Goal: Entertainment & Leisure: Consume media (video, audio)

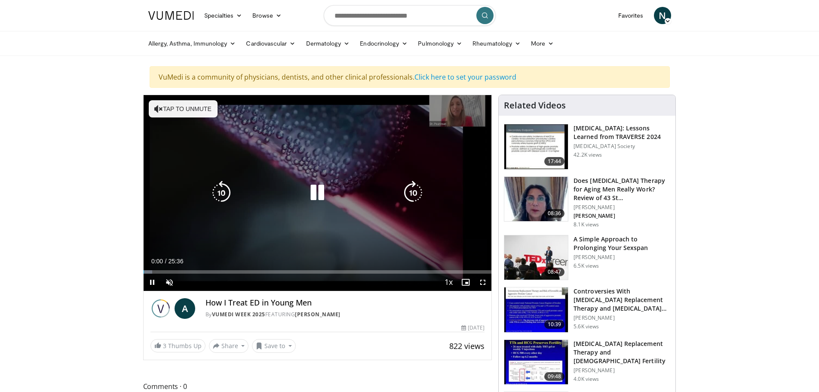
click at [316, 191] on icon "Video Player" at bounding box center [317, 193] width 24 height 24
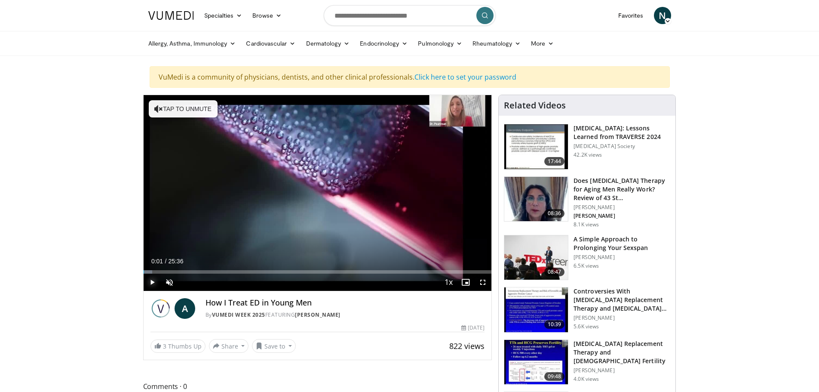
click at [154, 279] on span "Video Player" at bounding box center [152, 281] width 17 height 17
click at [190, 281] on div "40%" at bounding box center [192, 282] width 25 height 3
click at [200, 281] on div "81%" at bounding box center [192, 282] width 25 height 3
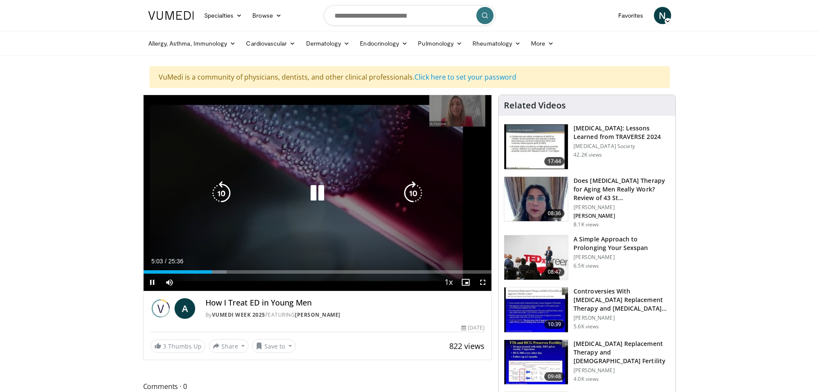
click at [226, 195] on icon "Video Player" at bounding box center [221, 193] width 24 height 24
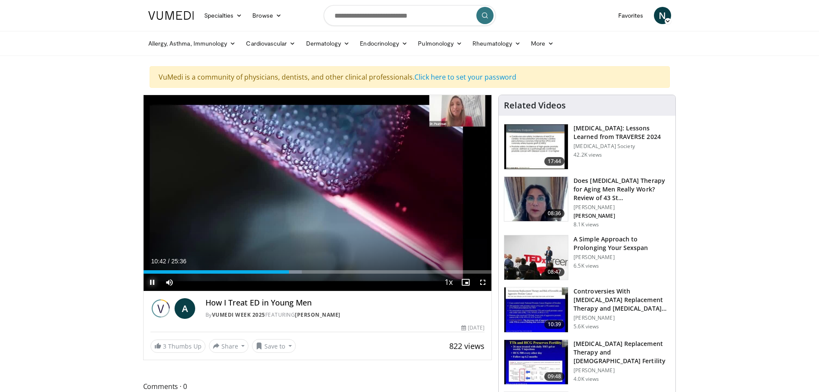
click at [149, 283] on span "Video Player" at bounding box center [152, 281] width 17 height 17
click at [191, 283] on div "46%" at bounding box center [192, 282] width 25 height 3
click at [153, 282] on span "Video Player" at bounding box center [152, 281] width 17 height 17
click at [186, 282] on div "23%" at bounding box center [192, 282] width 25 height 3
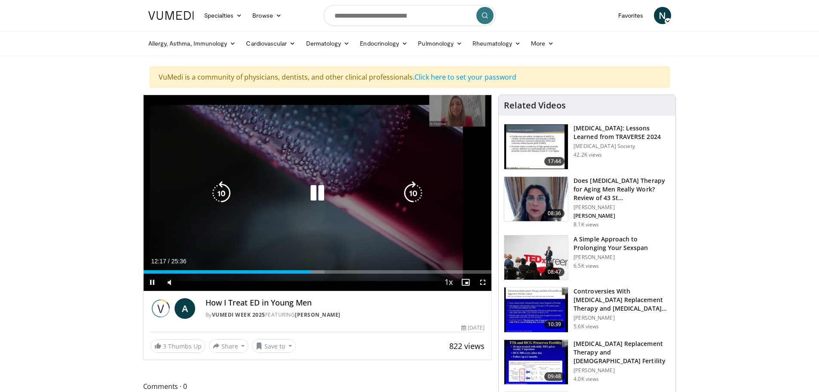
click at [317, 194] on icon "Video Player" at bounding box center [317, 193] width 24 height 24
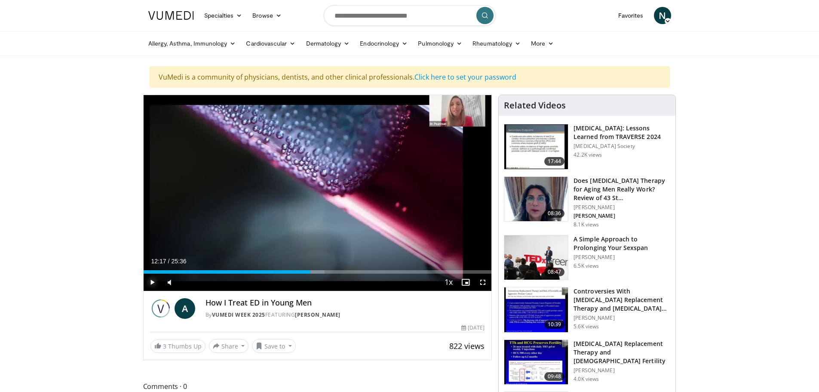
click at [152, 282] on span "Video Player" at bounding box center [152, 281] width 17 height 17
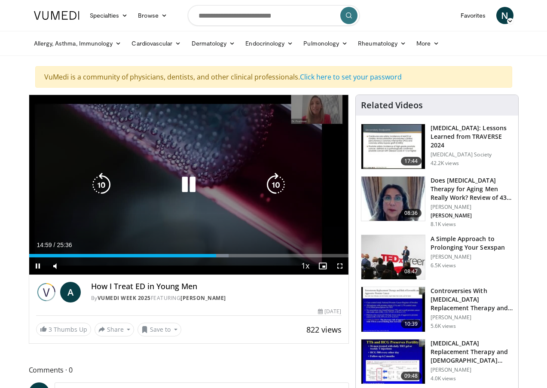
click at [232, 221] on div "20 seconds Tap to unmute" at bounding box center [188, 185] width 319 height 180
click at [227, 188] on div "Video Player" at bounding box center [189, 184] width 192 height 17
click at [180, 189] on icon "Video Player" at bounding box center [189, 185] width 24 height 24
